Goal: Task Accomplishment & Management: Manage account settings

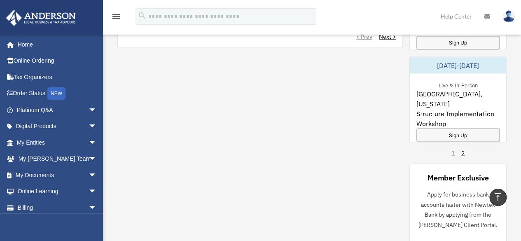
scroll to position [596, 0]
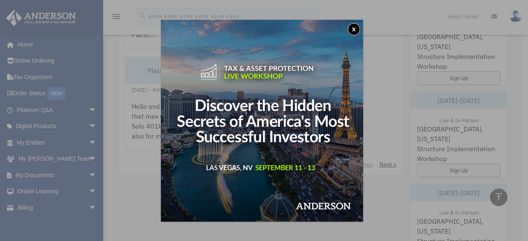
click at [357, 31] on button "x" at bounding box center [354, 29] width 12 height 12
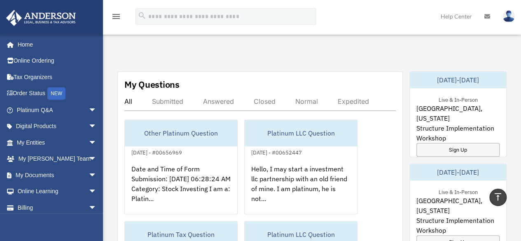
scroll to position [431, 0]
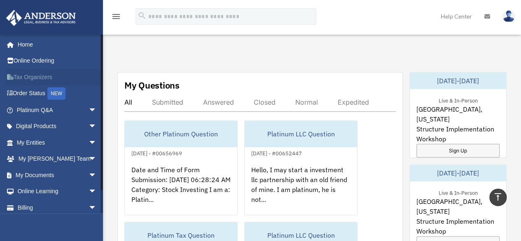
click at [51, 73] on link "Tax Organizers" at bounding box center [57, 77] width 103 height 16
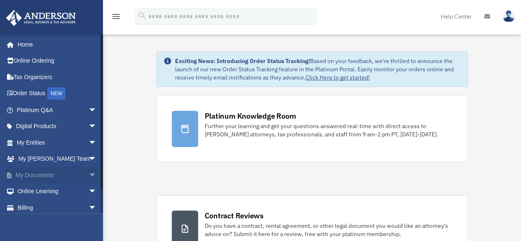
click at [89, 175] on span "arrow_drop_down" at bounding box center [97, 175] width 16 height 17
click at [26, 193] on span at bounding box center [26, 192] width 5 height 6
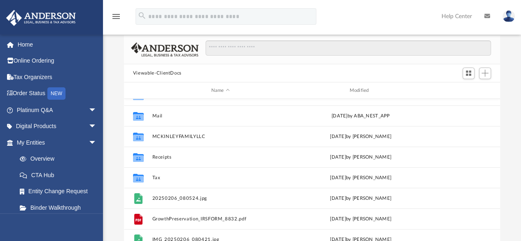
scroll to position [41, 0]
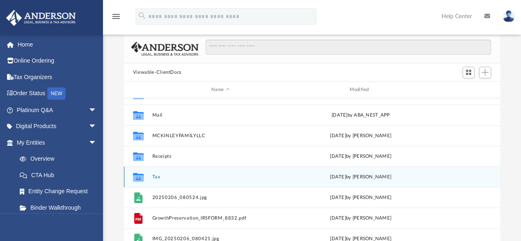
click at [154, 177] on button "Tax" at bounding box center [220, 176] width 137 height 5
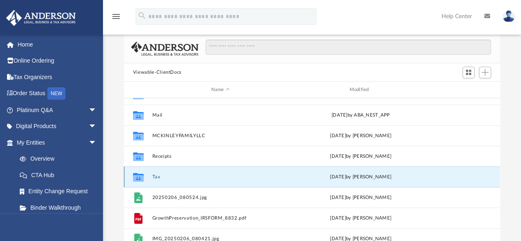
click at [154, 177] on button "Tax" at bounding box center [220, 176] width 137 height 5
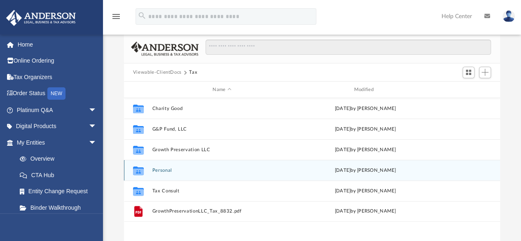
scroll to position [0, 0]
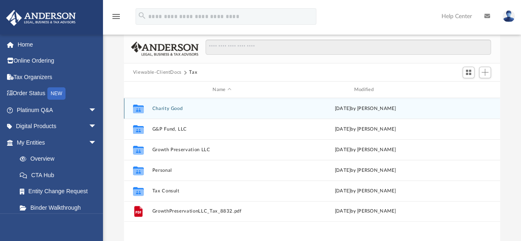
click at [174, 107] on button "Charity Good" at bounding box center [222, 108] width 140 height 5
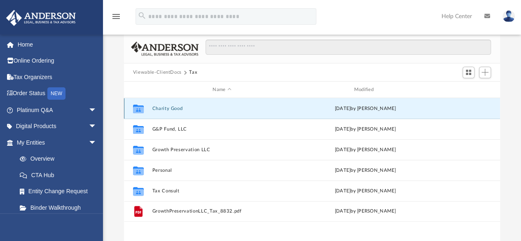
click at [174, 107] on button "Charity Good" at bounding box center [222, 108] width 140 height 5
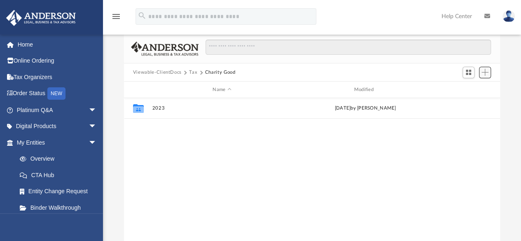
click at [487, 74] on span "Add" at bounding box center [485, 72] width 7 height 7
click at [468, 102] on li "New Folder" at bounding box center [473, 101] width 26 height 9
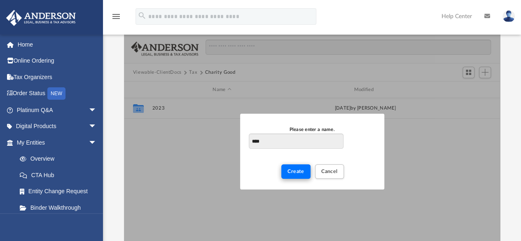
type input "****"
click at [292, 169] on span "Create" at bounding box center [296, 171] width 17 height 5
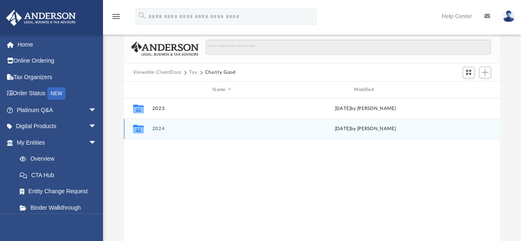
click at [159, 127] on button "2024" at bounding box center [222, 129] width 140 height 5
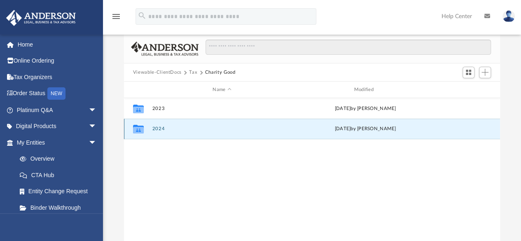
click at [159, 127] on button "2024" at bounding box center [222, 129] width 140 height 5
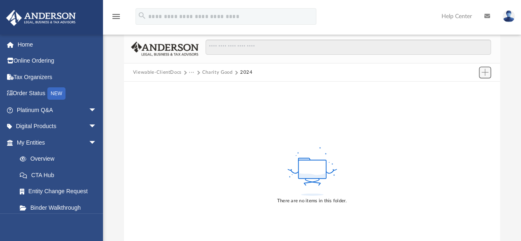
click at [488, 70] on span "Add" at bounding box center [485, 72] width 7 height 7
click at [469, 88] on li "Upload" at bounding box center [473, 89] width 26 height 9
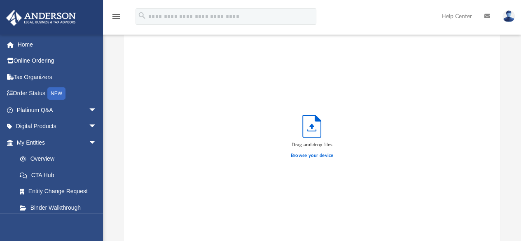
scroll to position [203, 370]
click at [316, 153] on label "Browse your device" at bounding box center [312, 155] width 43 height 7
click at [0, 0] on input "Browse your device" at bounding box center [0, 0] width 0 height 0
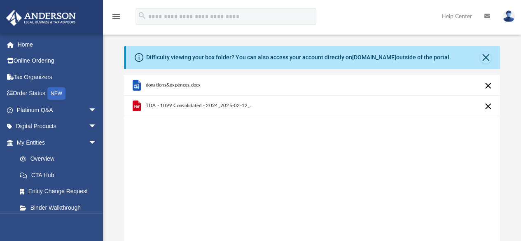
scroll to position [0, 0]
click at [166, 85] on span "donations&expences.docx" at bounding box center [173, 85] width 55 height 5
click at [136, 85] on g "grid" at bounding box center [136, 85] width 8 height 11
click at [136, 85] on icon "grid" at bounding box center [136, 87] width 5 height 5
click at [171, 86] on span "donations&expences.docx" at bounding box center [173, 85] width 55 height 5
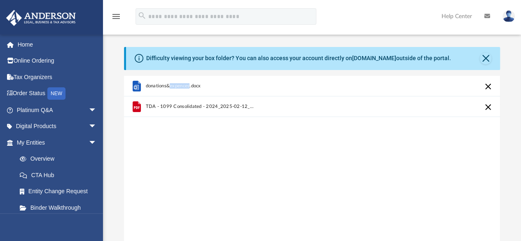
click at [171, 85] on span "donations&expences.docx" at bounding box center [173, 85] width 55 height 5
click at [489, 87] on button "Cancel this upload" at bounding box center [489, 87] width 10 height 10
click at [357, 138] on div "TDA - 1099 Consolidated - 2024_2025-02-12_354.PDF" at bounding box center [312, 180] width 376 height 209
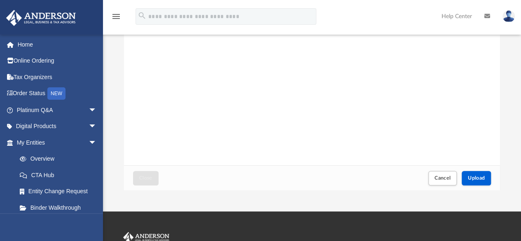
scroll to position [124, 0]
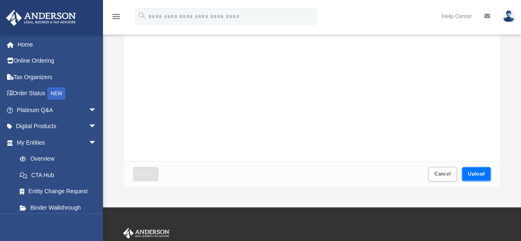
click at [484, 171] on span "Upload" at bounding box center [476, 173] width 17 height 5
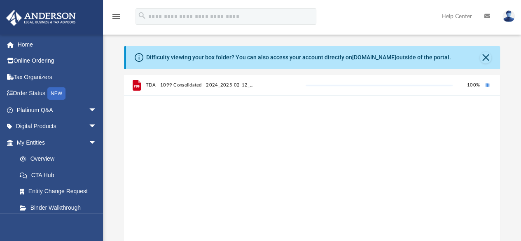
scroll to position [0, 0]
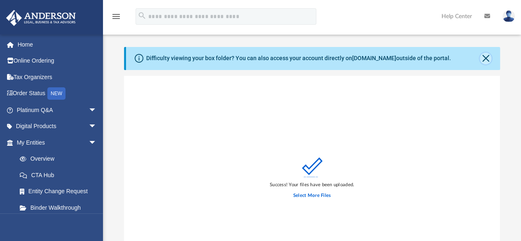
click at [488, 58] on button "Close" at bounding box center [486, 59] width 12 height 12
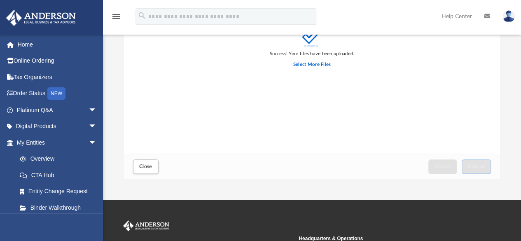
scroll to position [206, 0]
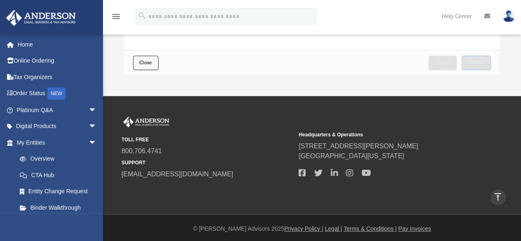
click at [147, 63] on span "Close" at bounding box center [145, 62] width 13 height 5
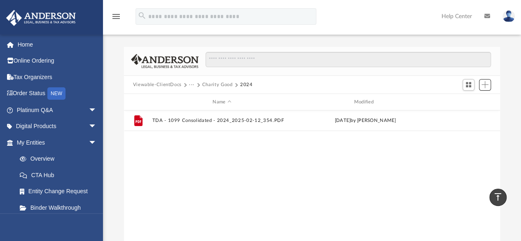
scroll to position [181, 370]
click at [484, 85] on span "Add" at bounding box center [485, 84] width 7 height 7
click at [467, 102] on li "Upload" at bounding box center [473, 101] width 26 height 9
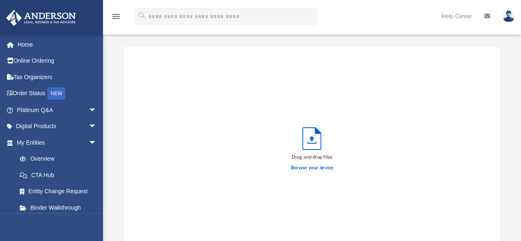
scroll to position [203, 370]
click at [315, 169] on label "Browse your device" at bounding box center [312, 167] width 43 height 7
click at [0, 0] on input "Browse your device" at bounding box center [0, 0] width 0 height 0
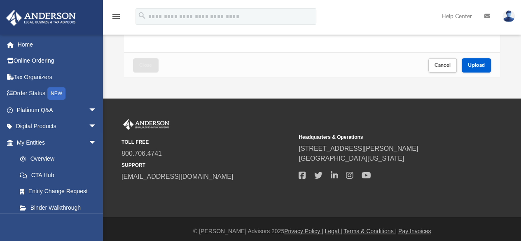
scroll to position [208, 0]
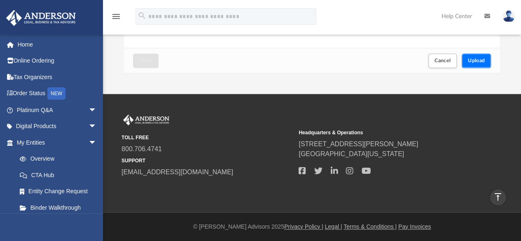
click at [481, 61] on span "Upload" at bounding box center [476, 60] width 17 height 5
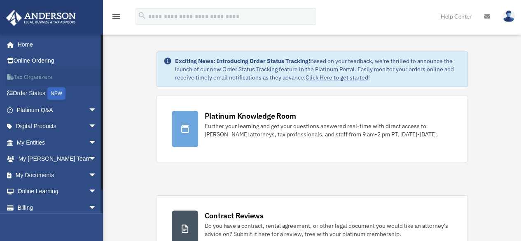
click at [23, 73] on link "Tax Organizers" at bounding box center [57, 77] width 103 height 16
